Goal: Task Accomplishment & Management: Complete application form

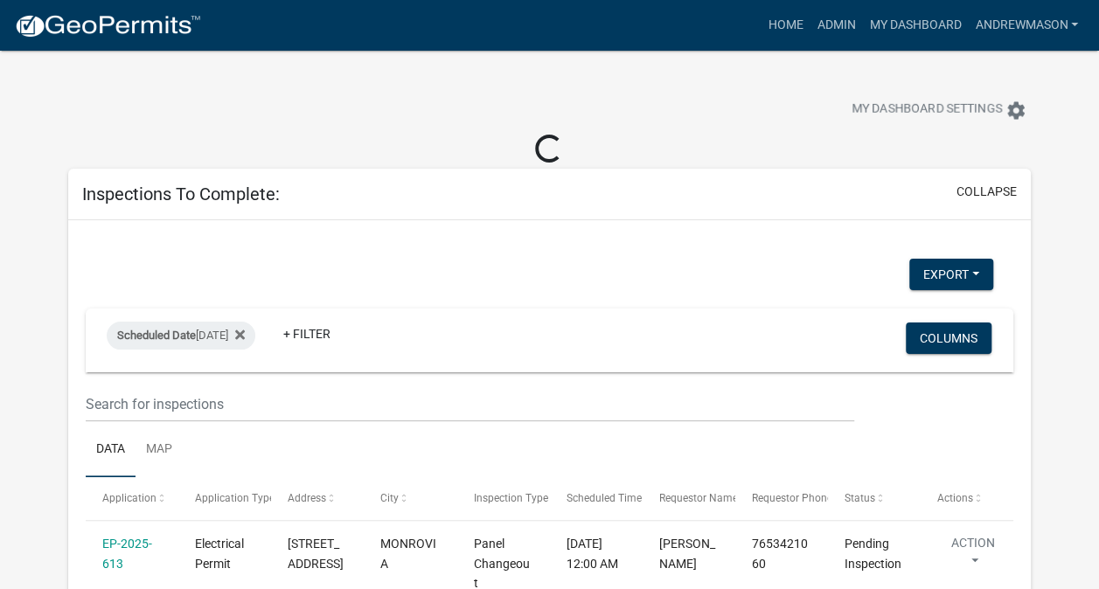
select select "3: 100"
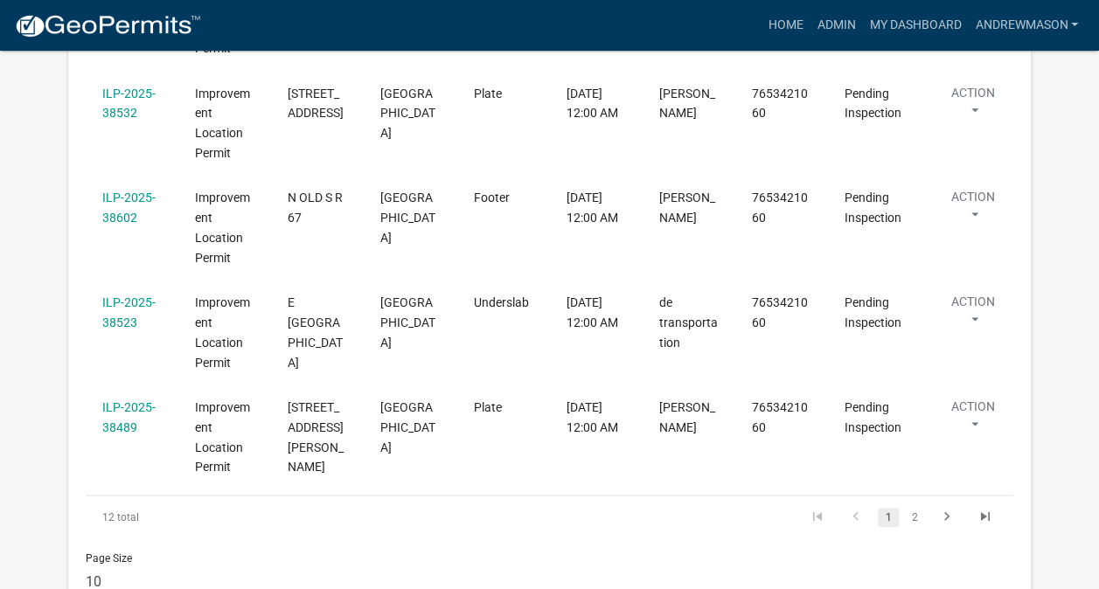
scroll to position [1029, 0]
click at [133, 406] on link "ILP-2025-38489" at bounding box center [128, 416] width 53 height 34
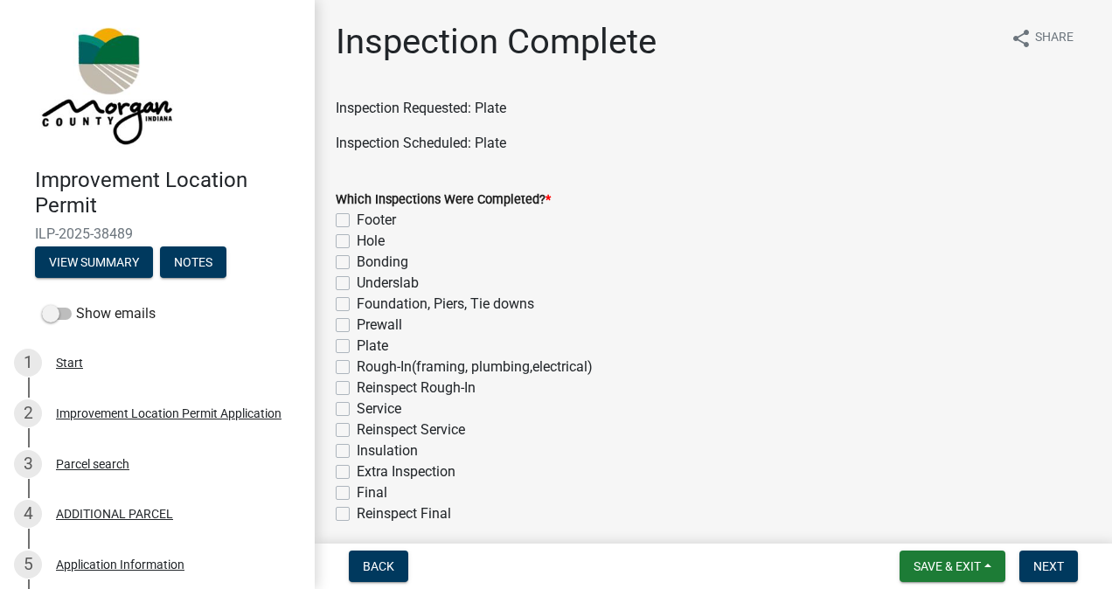
click at [357, 346] on label "Plate" at bounding box center [372, 346] width 31 height 21
click at [357, 346] on input "Plate" at bounding box center [362, 341] width 11 height 11
checkbox input "true"
checkbox input "false"
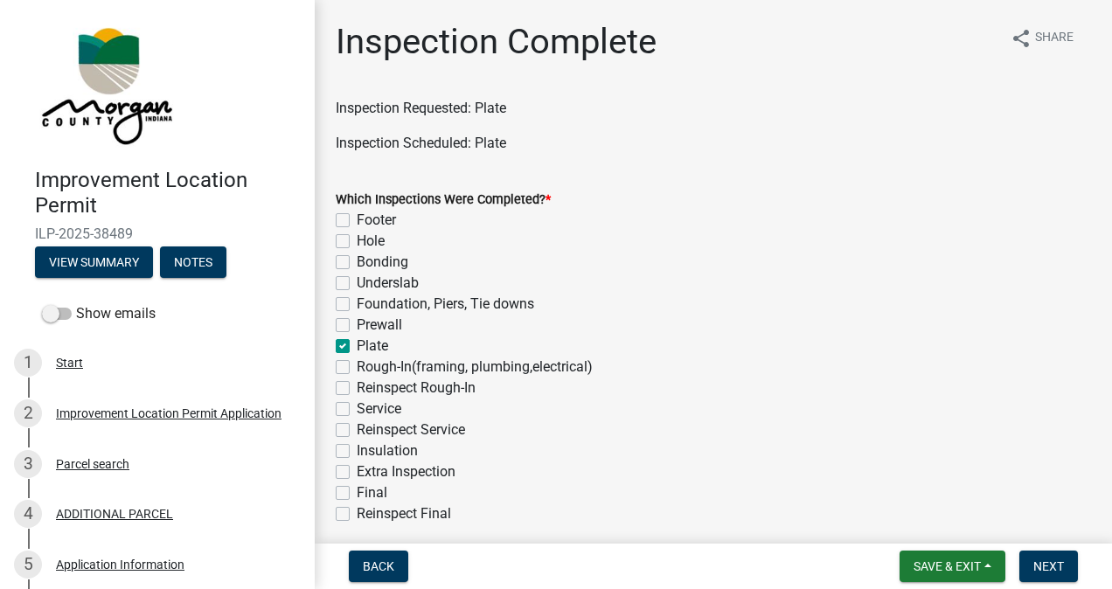
checkbox input "false"
checkbox input "true"
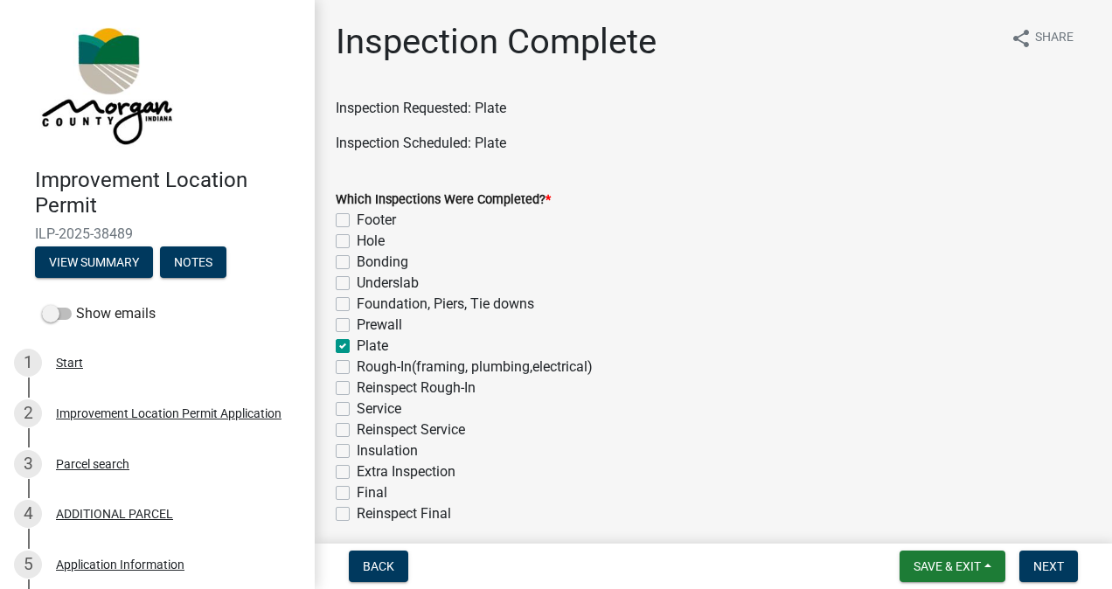
checkbox input "false"
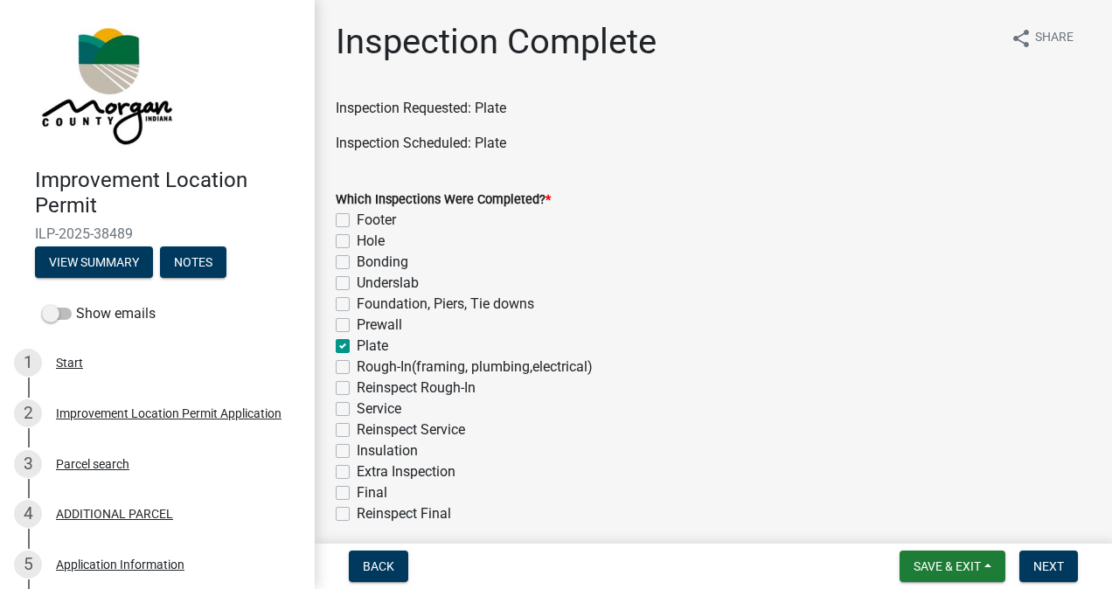
checkbox input "false"
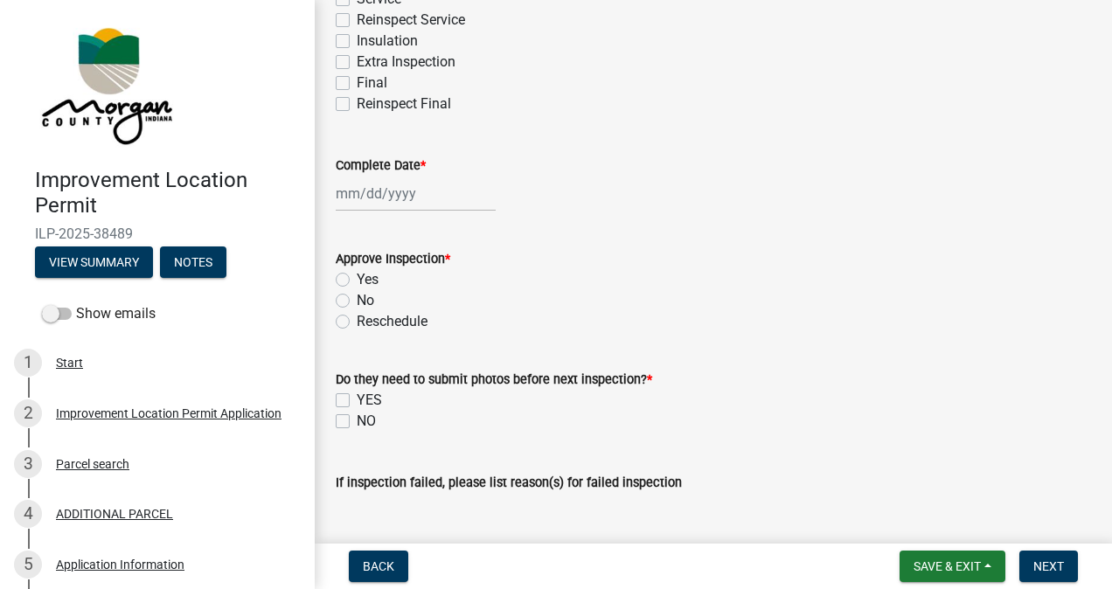
scroll to position [428, 0]
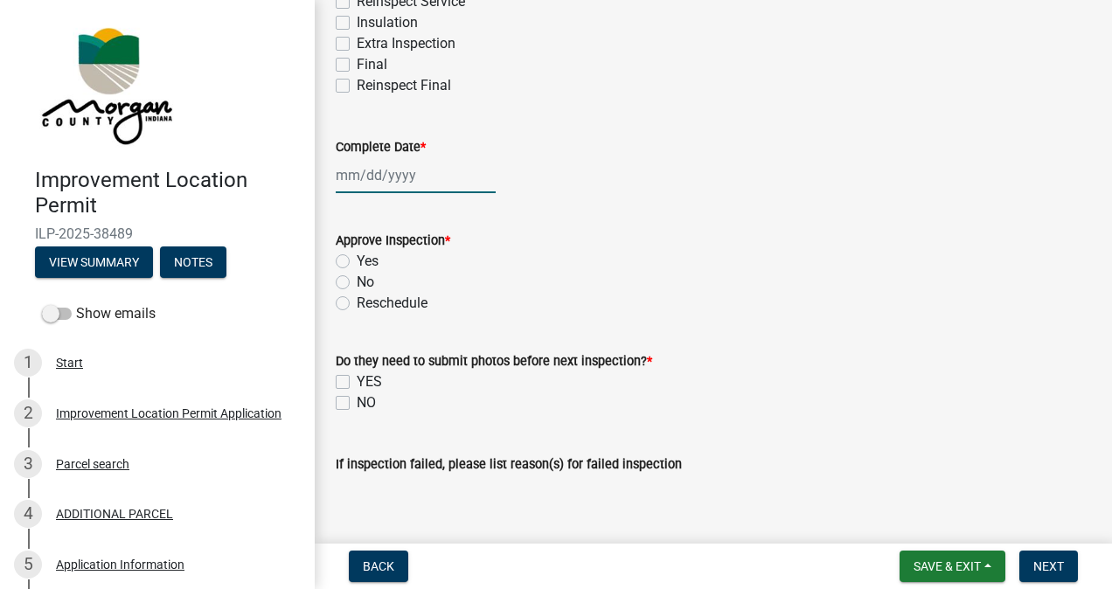
click at [395, 171] on div at bounding box center [416, 175] width 160 height 36
select select "10"
select select "2025"
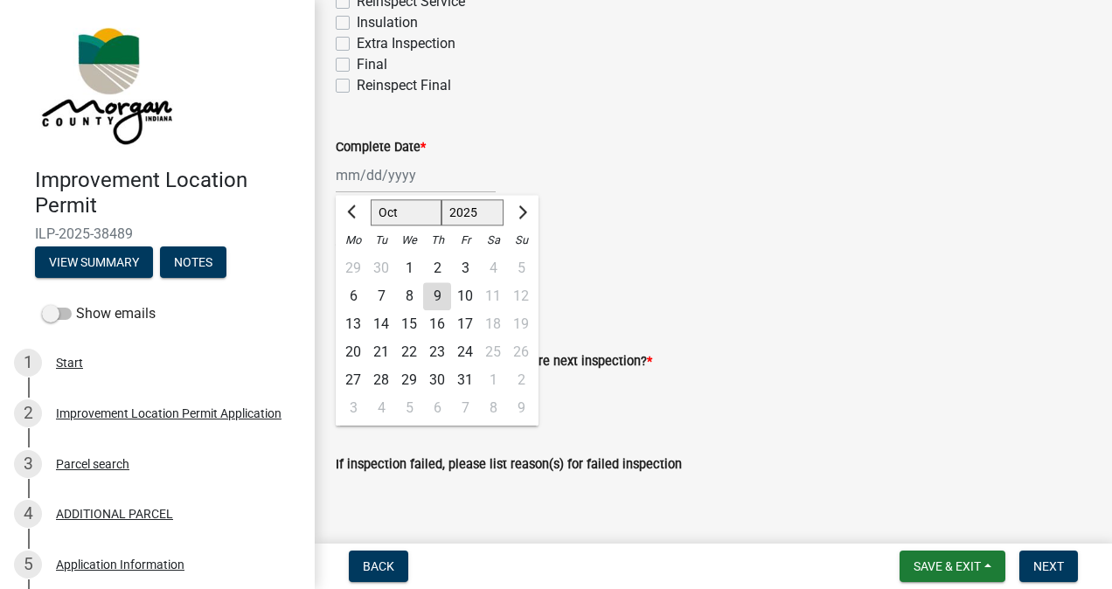
click at [440, 299] on div "9" at bounding box center [437, 296] width 28 height 28
type input "[DATE]"
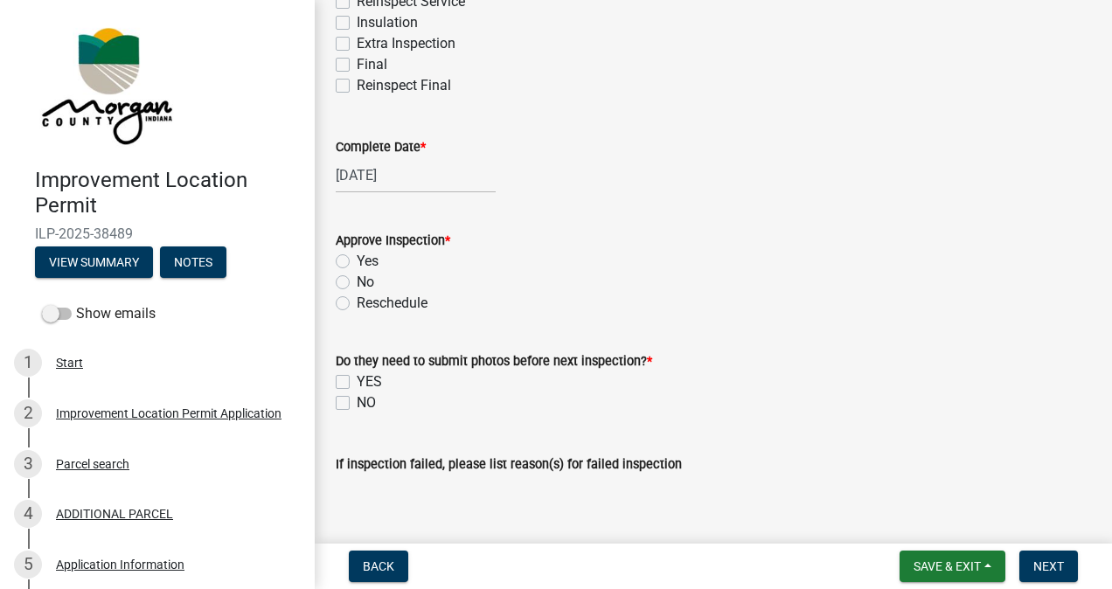
click at [357, 260] on label "Yes" at bounding box center [368, 261] width 22 height 21
click at [357, 260] on input "Yes" at bounding box center [362, 256] width 11 height 11
radio input "true"
click at [357, 402] on label "NO" at bounding box center [366, 402] width 19 height 21
click at [357, 402] on input "NO" at bounding box center [362, 397] width 11 height 11
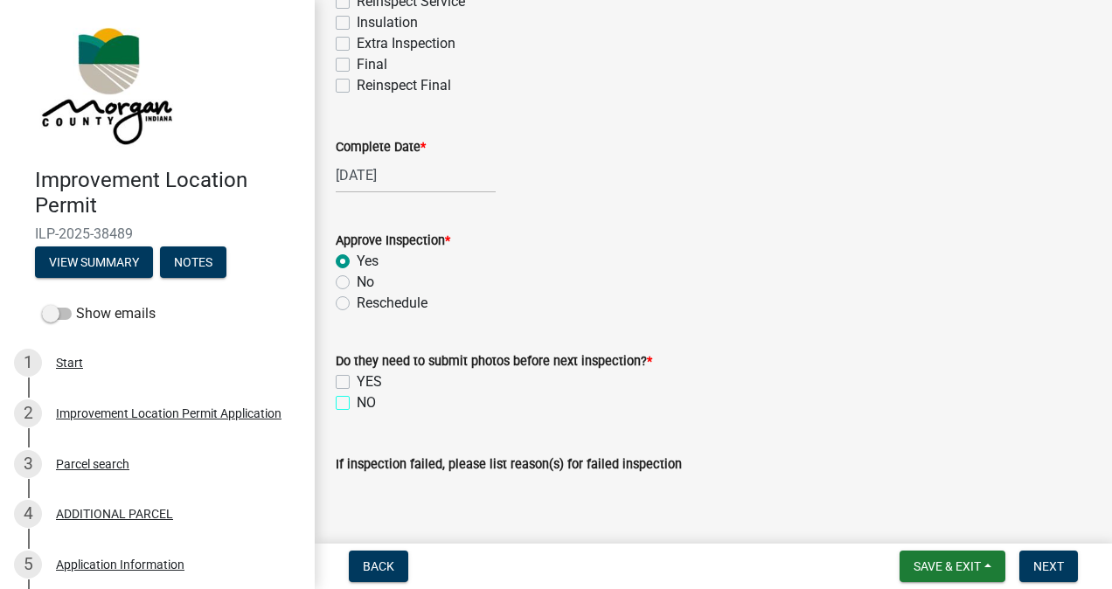
checkbox input "true"
checkbox input "false"
checkbox input "true"
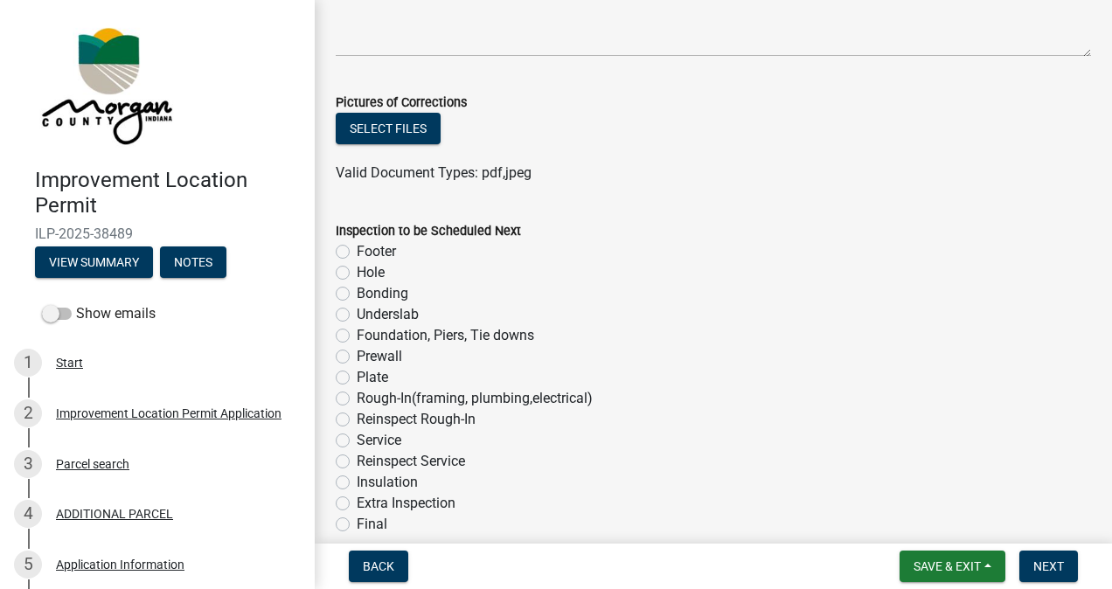
scroll to position [1021, 0]
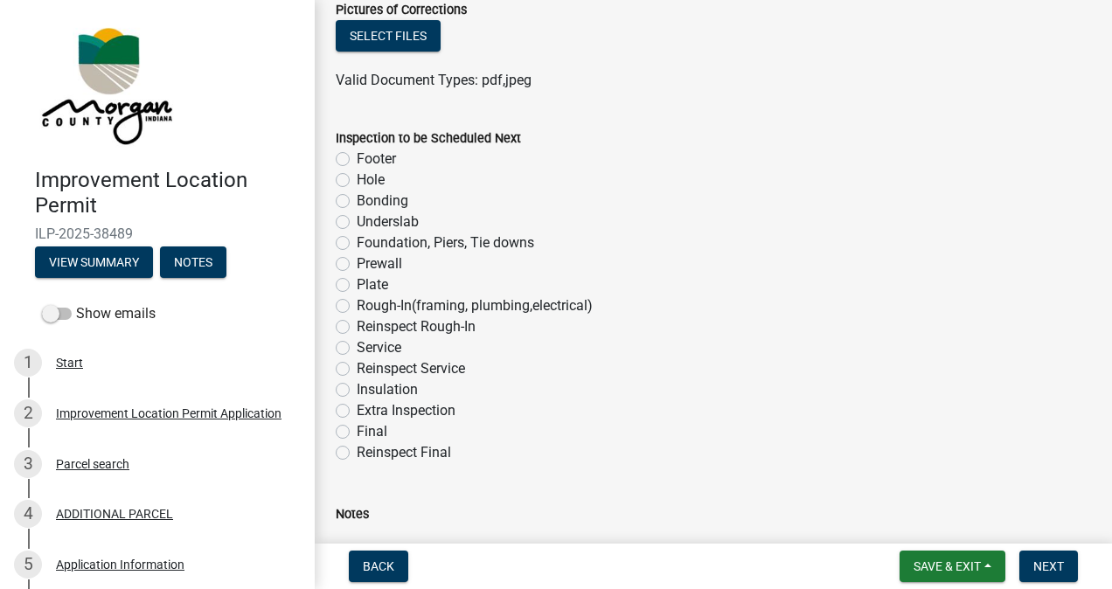
click at [357, 305] on label "Rough-In(framing, plumbing,electrical)" at bounding box center [475, 305] width 236 height 21
click at [357, 305] on input "Rough-In(framing, plumbing,electrical)" at bounding box center [362, 300] width 11 height 11
radio input "true"
click at [1036, 564] on span "Next" at bounding box center [1048, 566] width 31 height 14
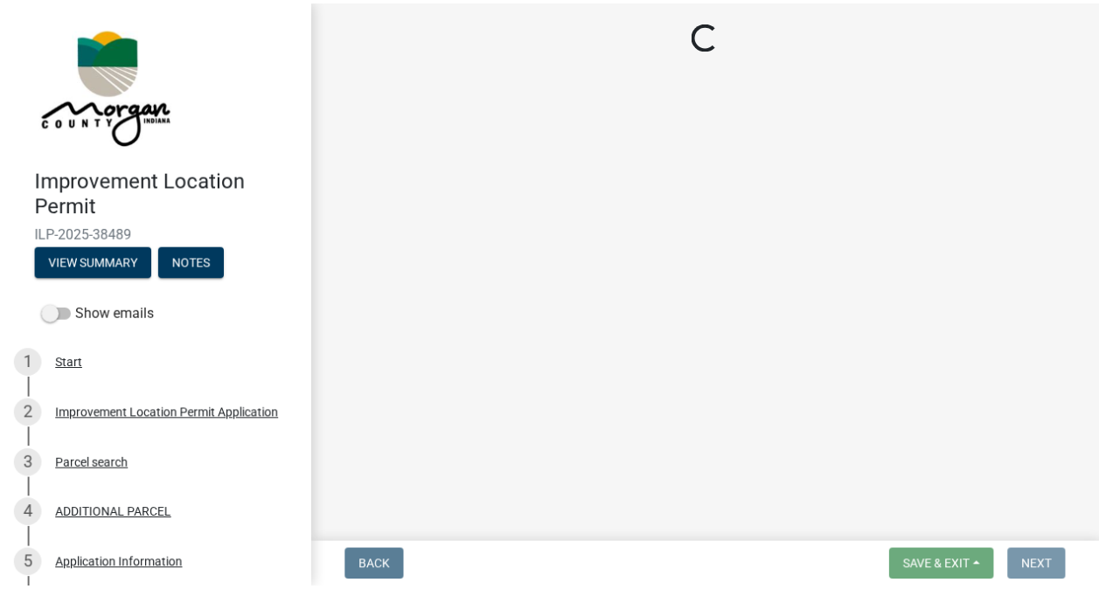
scroll to position [0, 0]
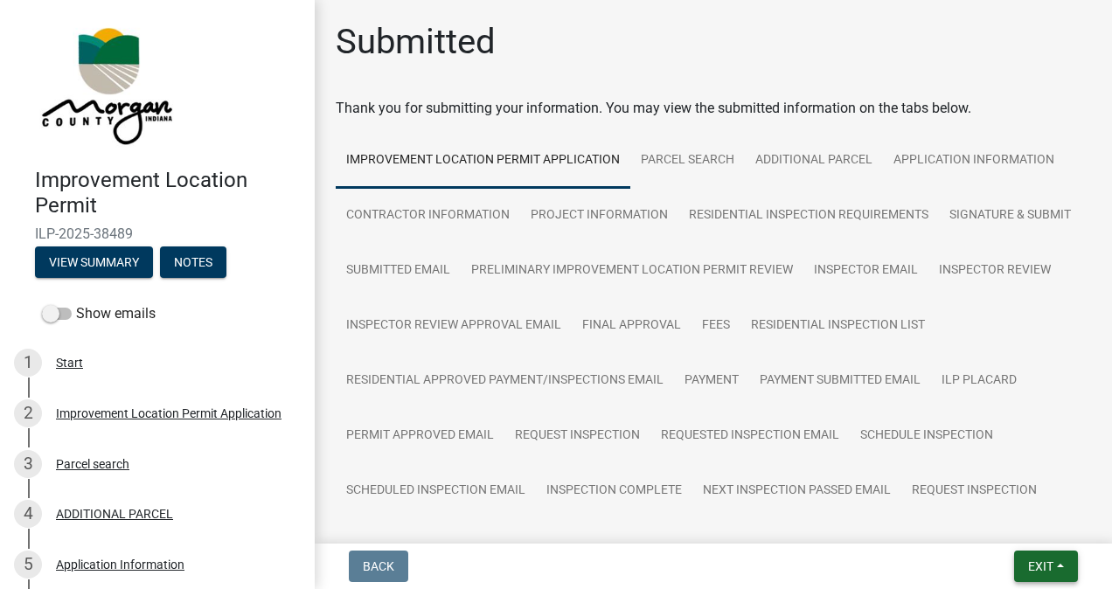
click at [1029, 561] on span "Exit" at bounding box center [1040, 566] width 25 height 14
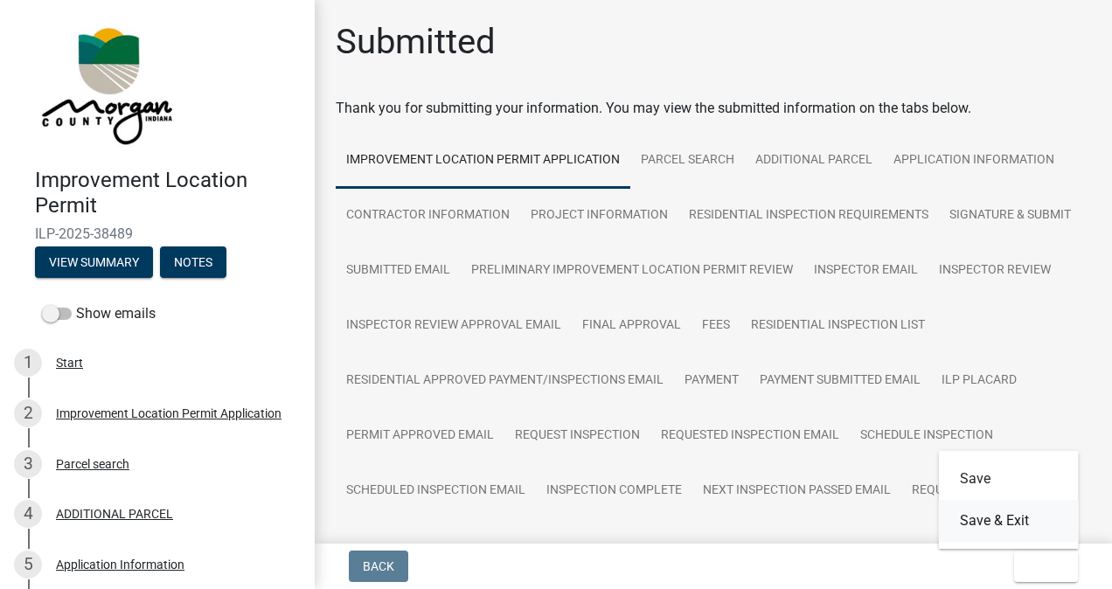
click at [1009, 522] on button "Save & Exit" at bounding box center [1009, 521] width 140 height 42
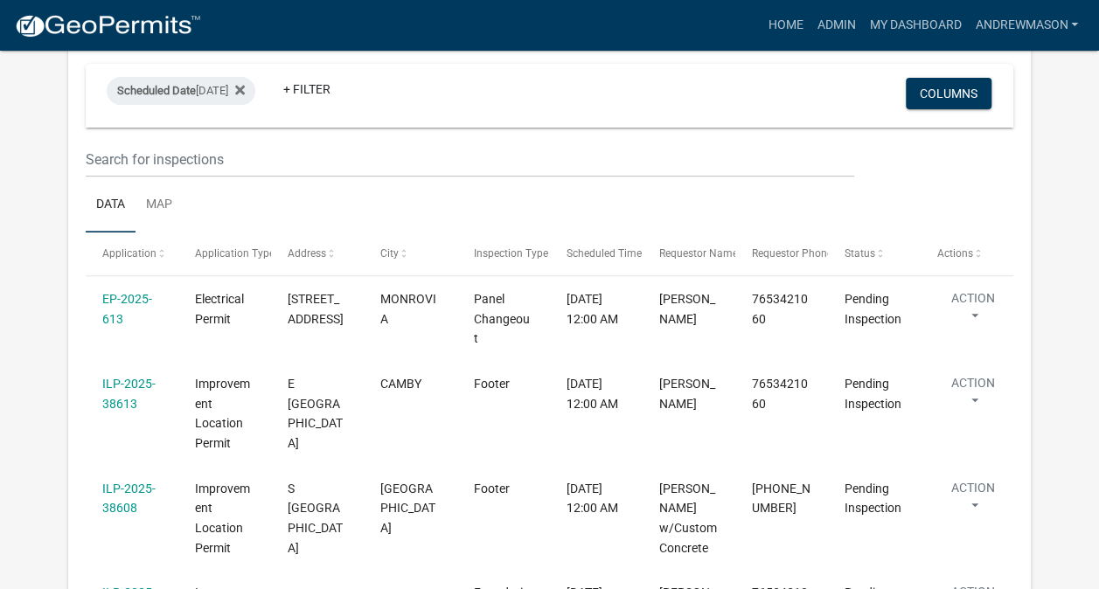
scroll to position [246, 0]
select select "3: 100"
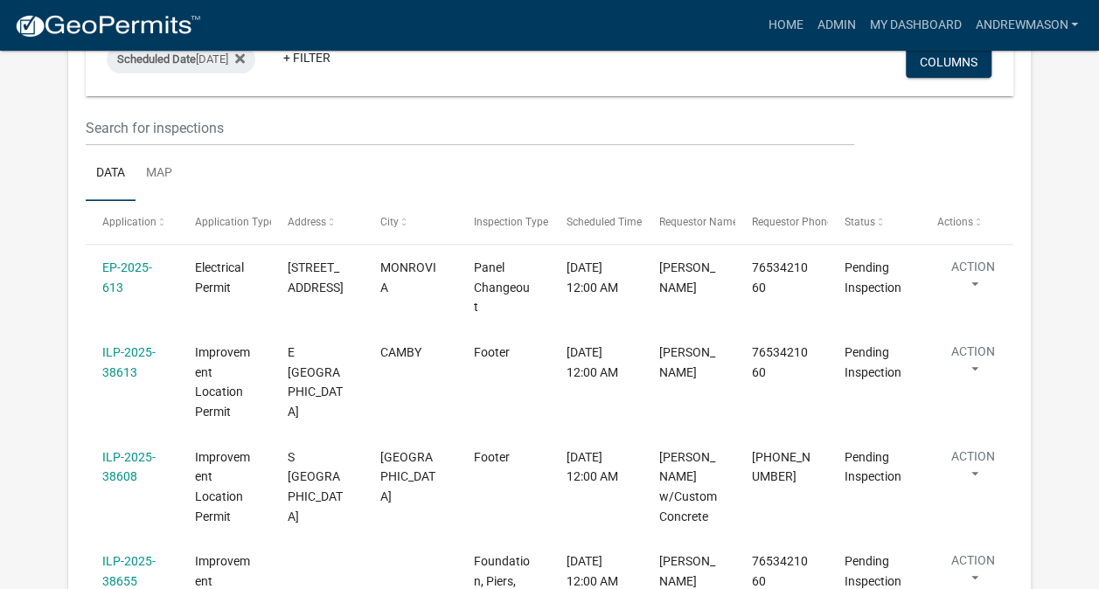
scroll to position [551, 0]
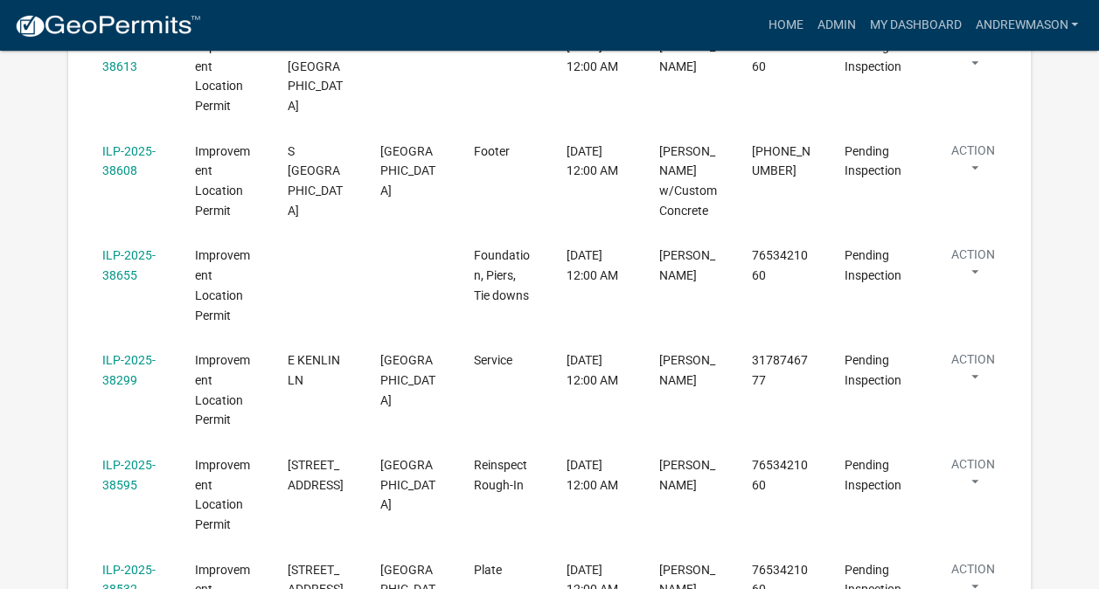
click at [128, 360] on link "ILP-2025-38299" at bounding box center [128, 370] width 53 height 34
